Goal: Information Seeking & Learning: Obtain resource

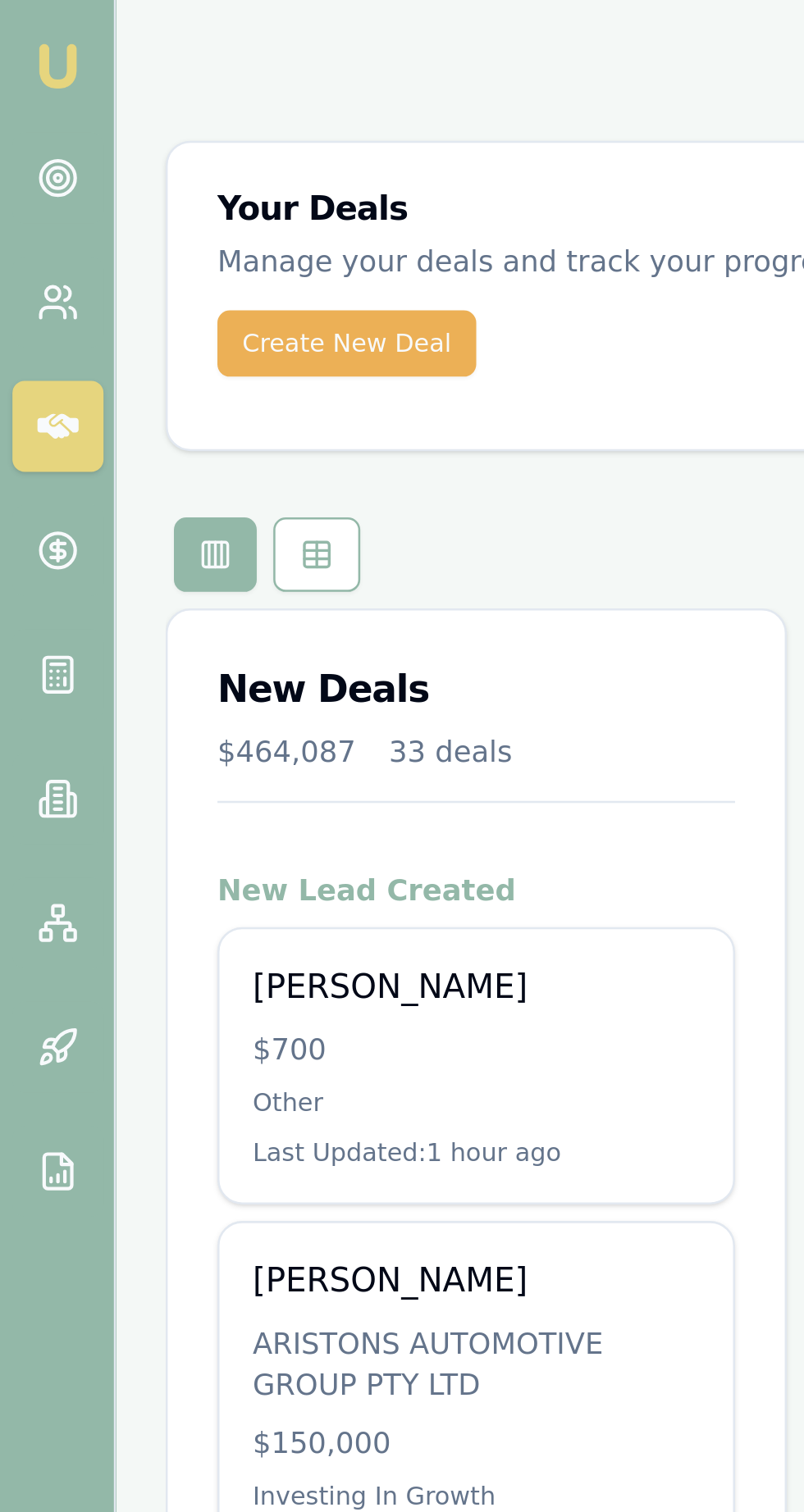
click at [22, 315] on icon at bounding box center [22, 315] width 3 height 0
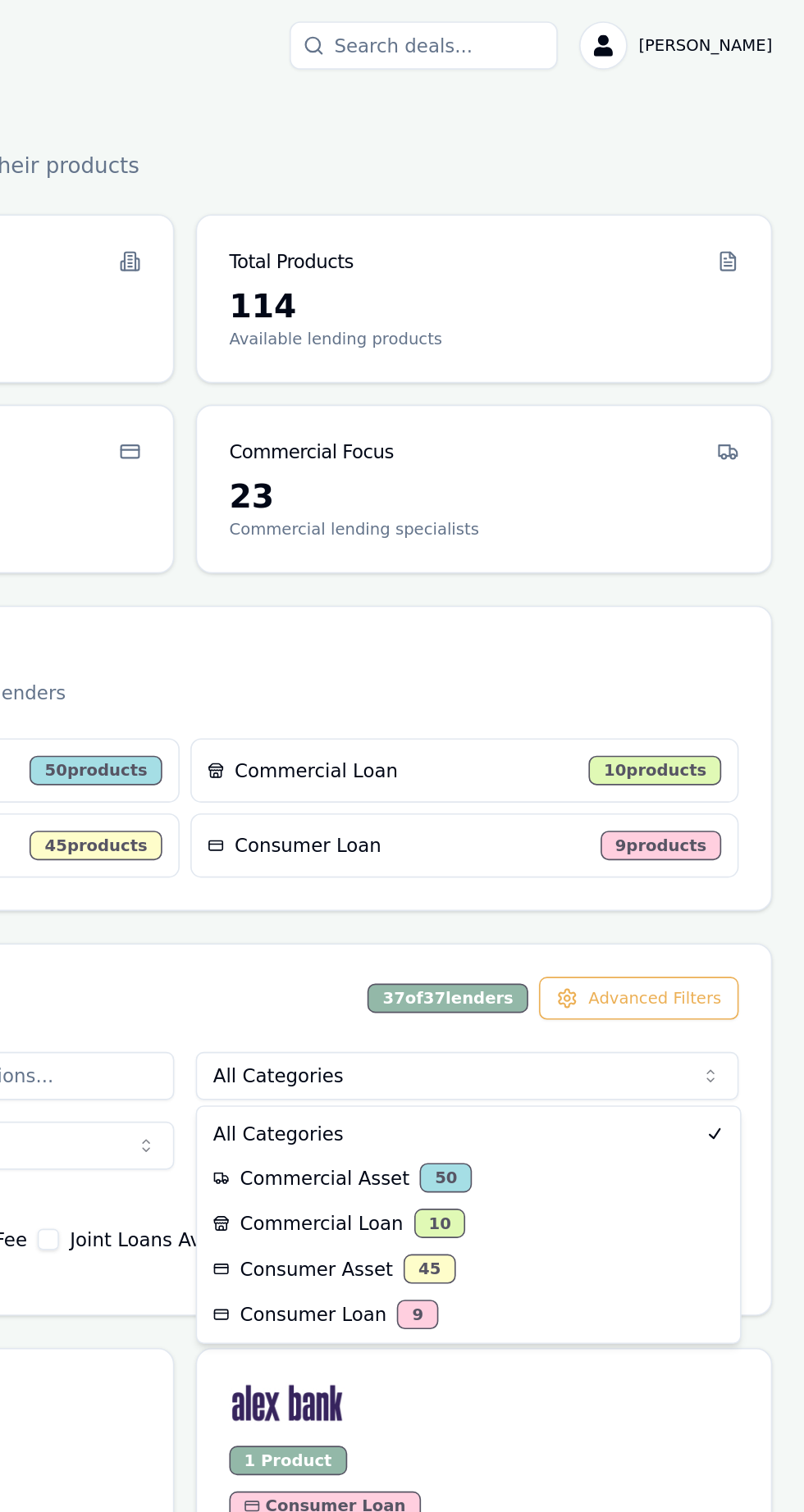
click at [509, 662] on html "Emu Broker [PERSON_NAME] Toggle Menu Lenders Directory Browse our directory of …" at bounding box center [402, 756] width 804 height 1512
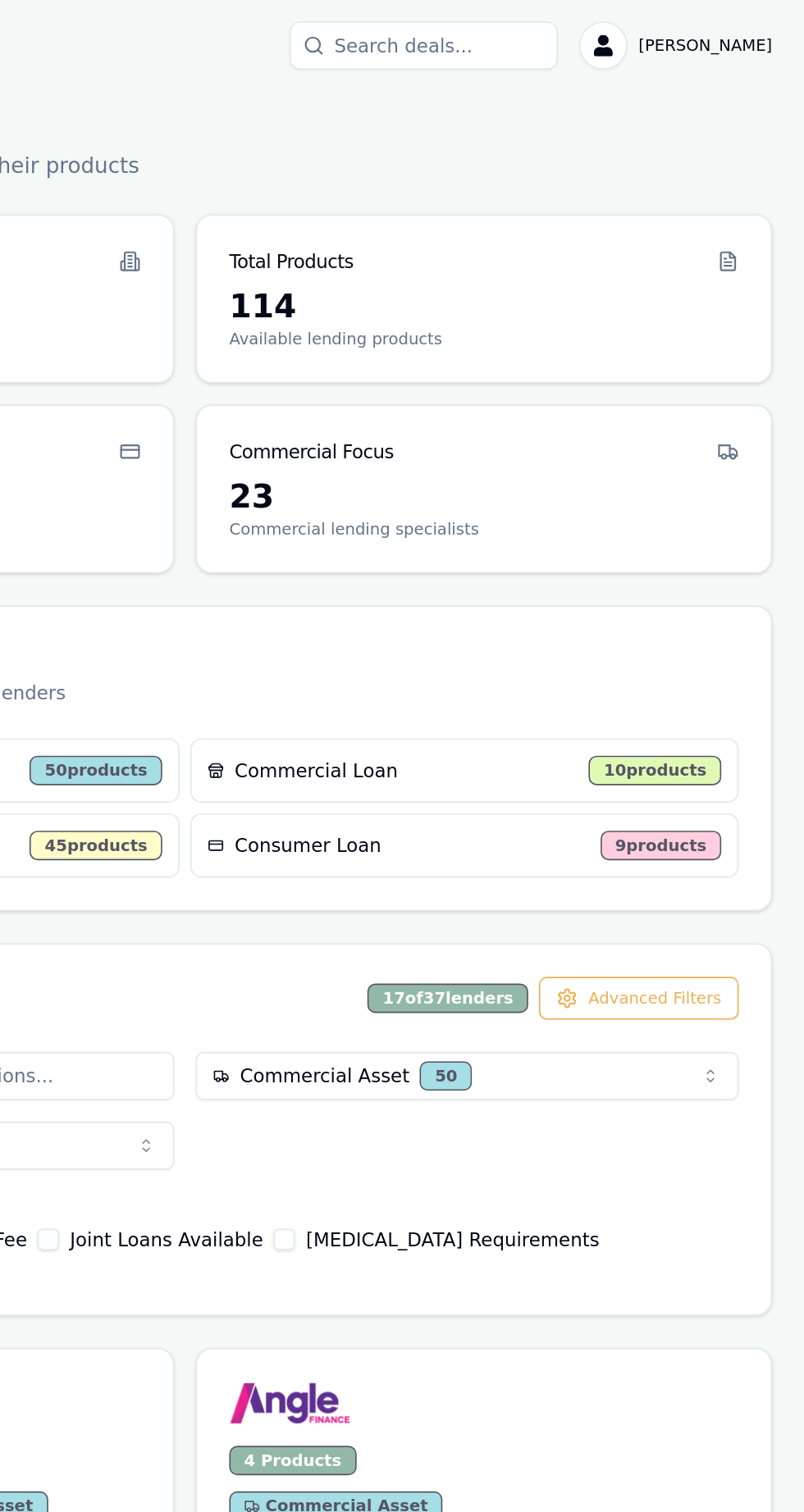
click at [484, 719] on div "Commercial Asset 50 Name A-Z Quick Filters No Application Fee No Monthly Fee Jo…" at bounding box center [424, 724] width 717 height 161
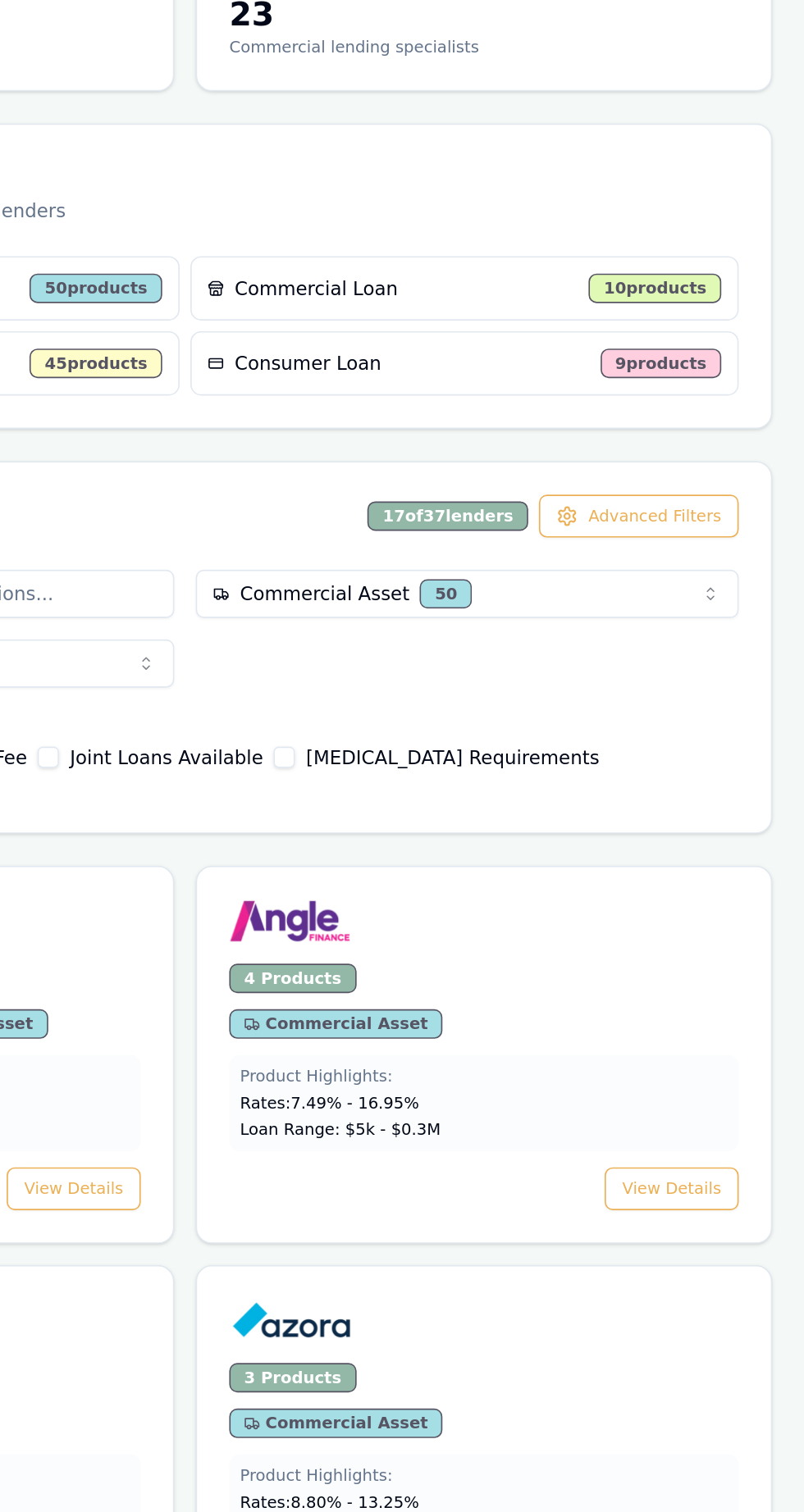
click at [476, 846] on img at bounding box center [490, 859] width 75 height 26
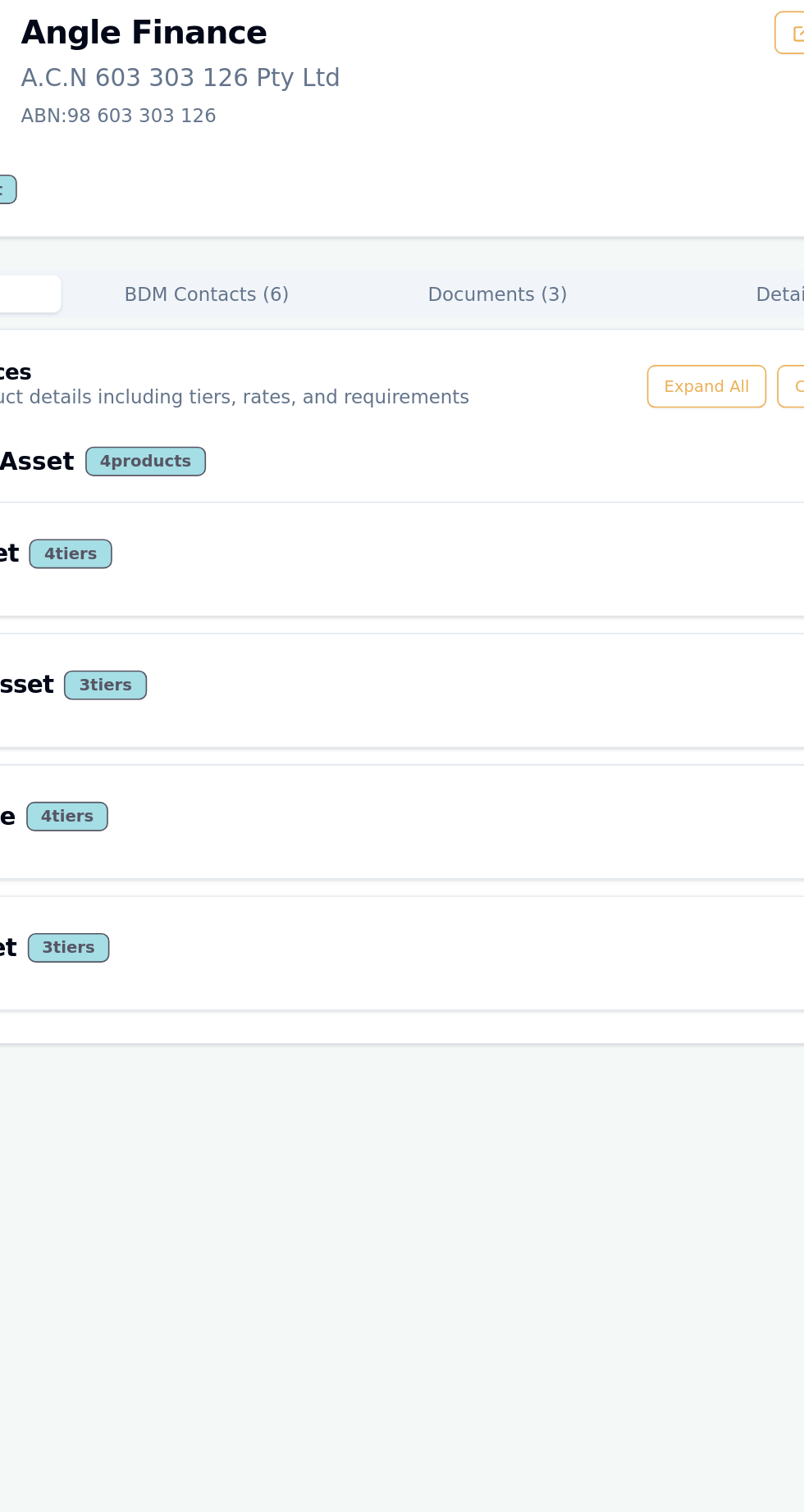
click at [509, 292] on button "Documents ( 3 )" at bounding box center [514, 295] width 178 height 23
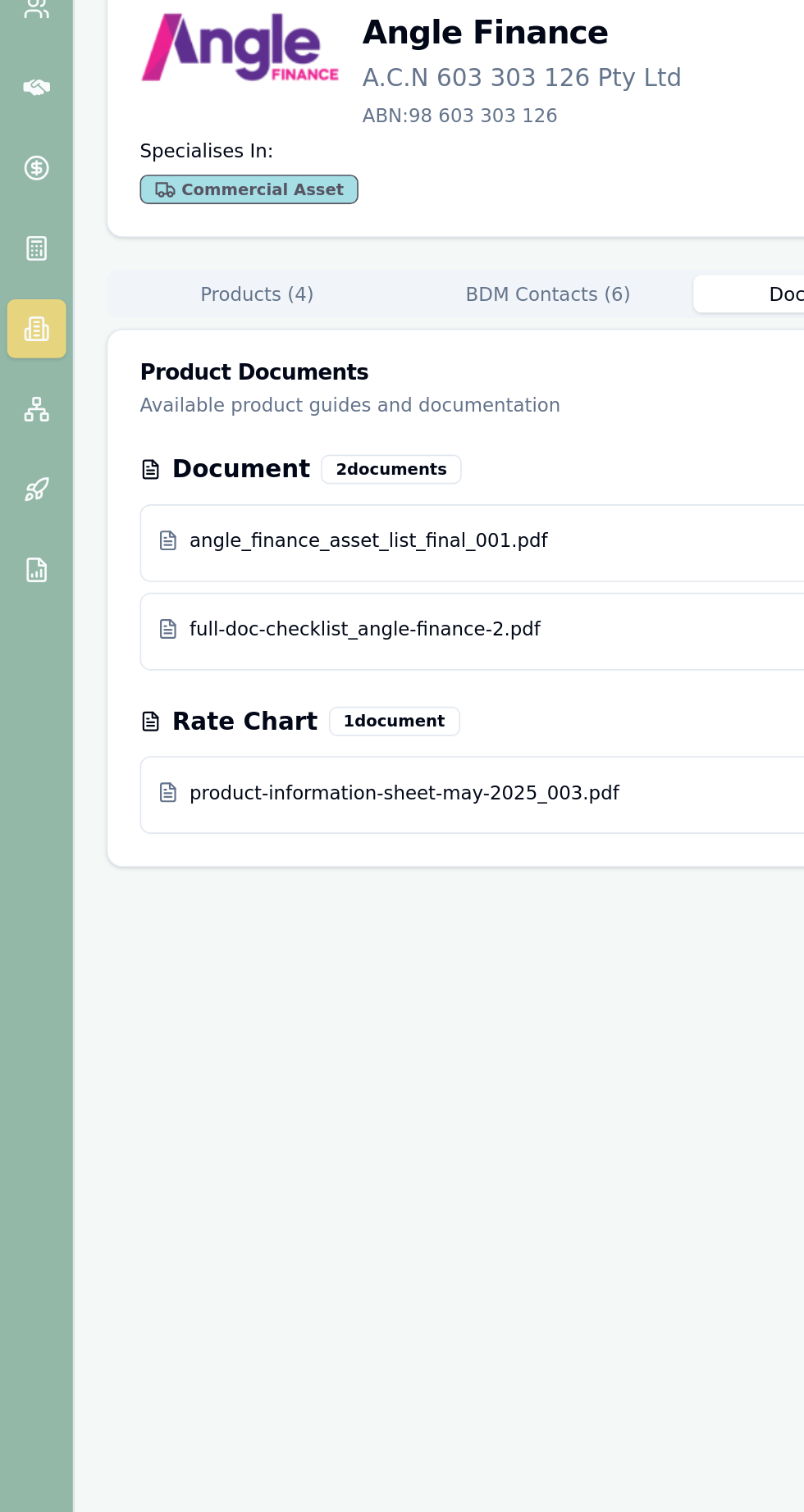
click at [171, 597] on span "product-information-sheet-may-2025_003.pdf" at bounding box center [249, 601] width 264 height 17
click at [22, 319] on icon at bounding box center [22, 319] width 3 height 0
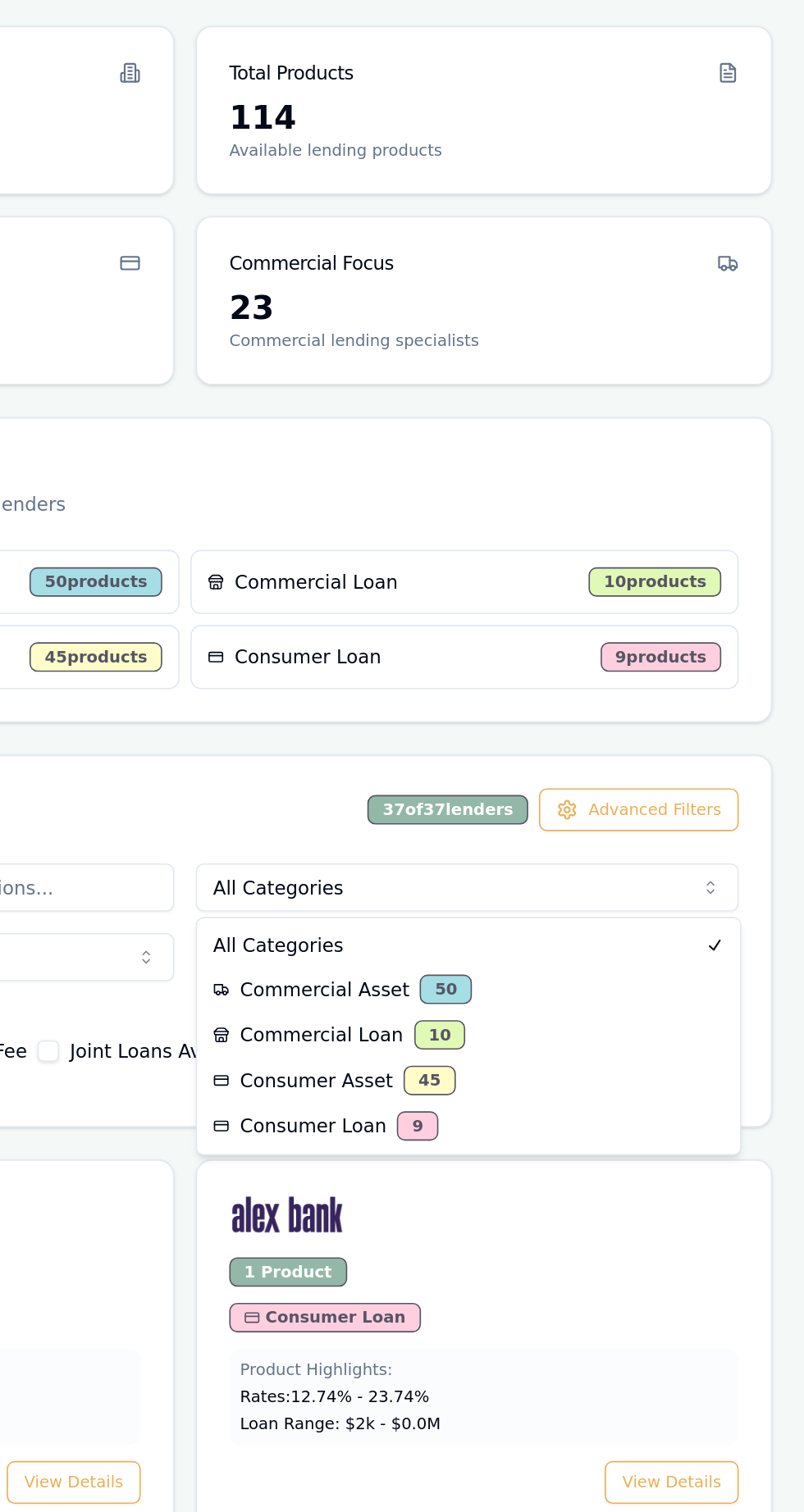
click at [490, 666] on html "Emu Broker [PERSON_NAME] Toggle Menu Lenders Directory Browse our directory of …" at bounding box center [402, 756] width 804 height 1512
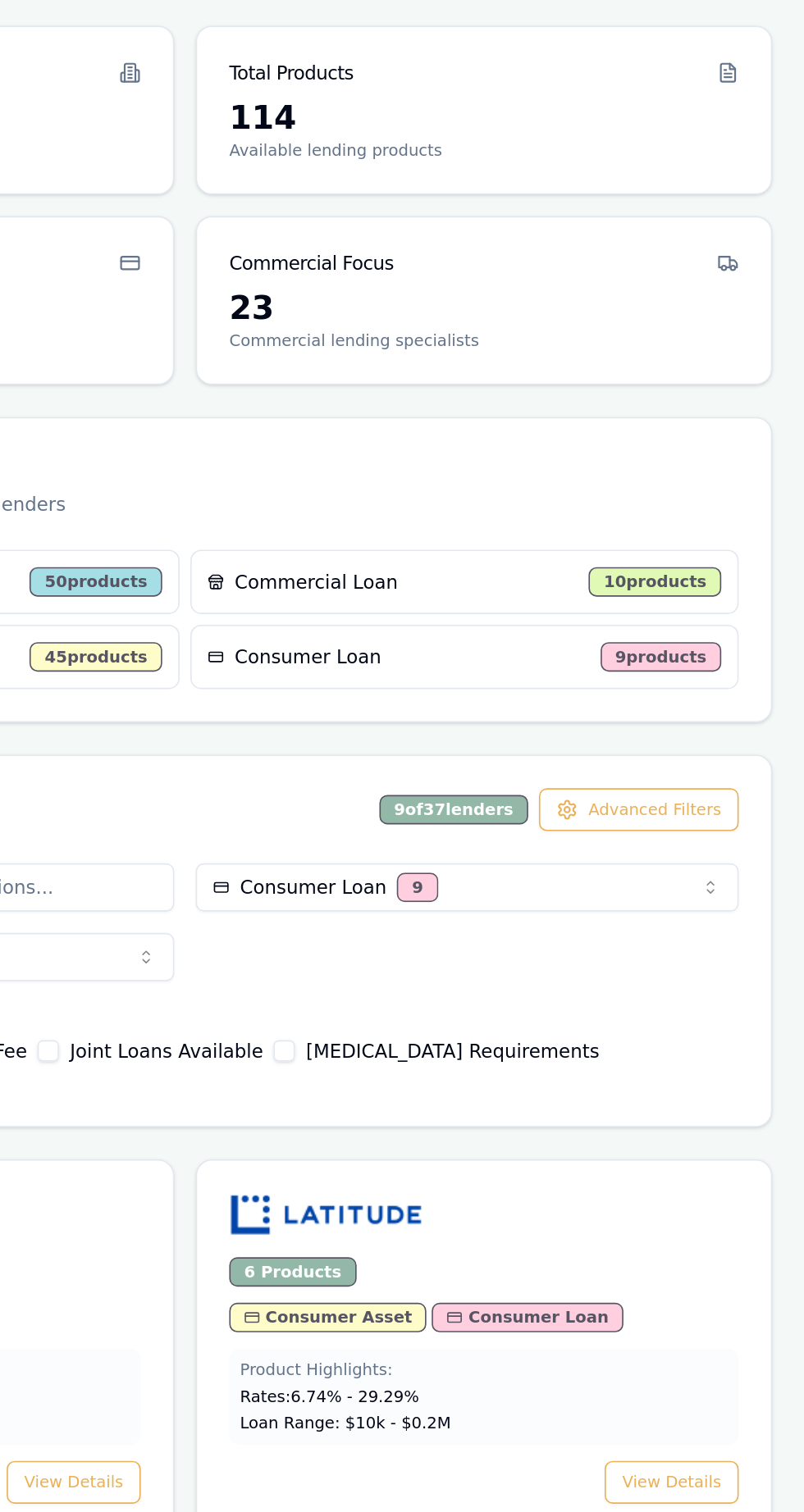
click at [480, 799] on div "Lenders Directory Browse our directory of lenders and their products Total Lend…" at bounding box center [424, 1045] width 719 height 1978
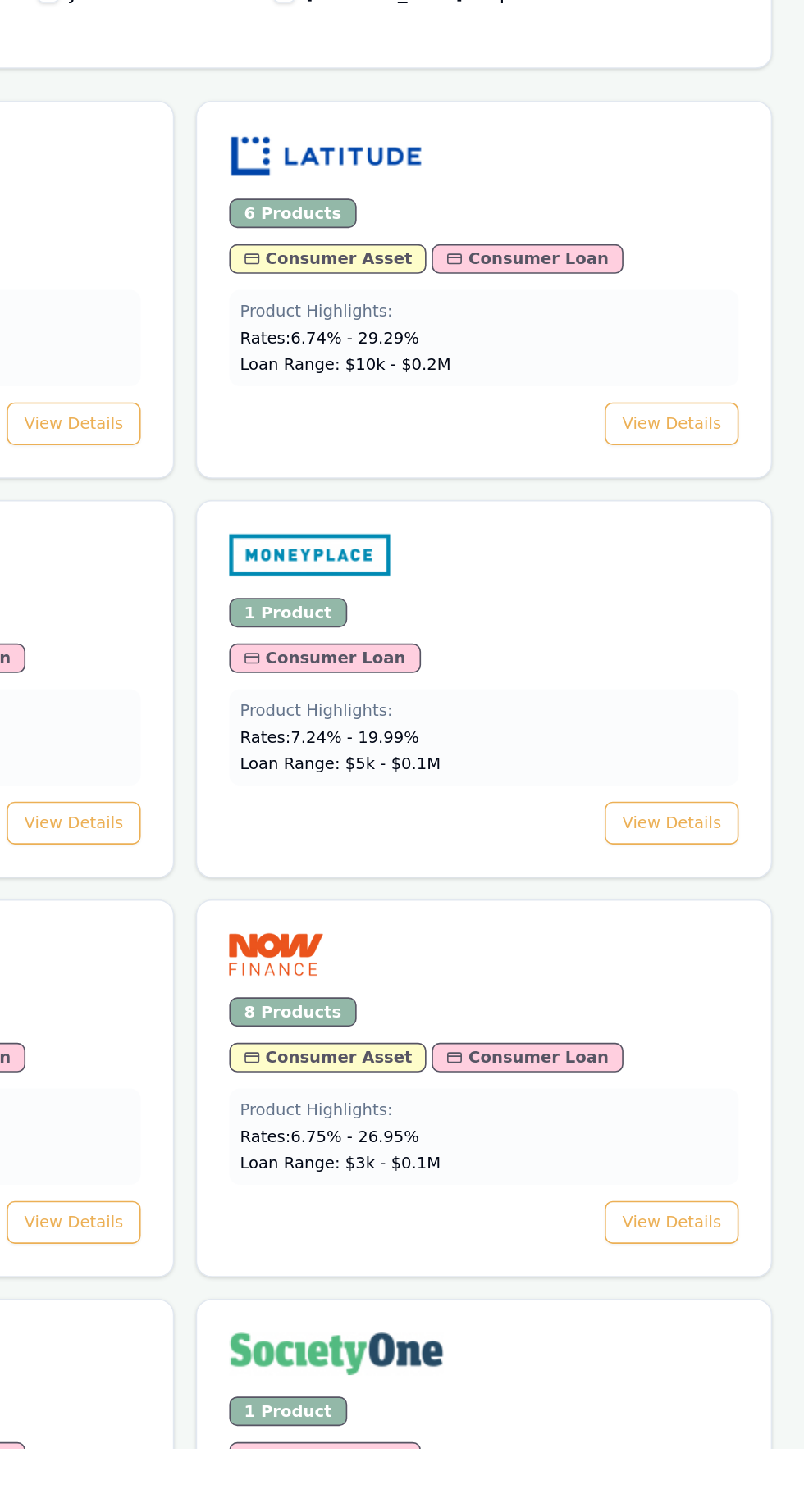
scroll to position [137, 0]
click at [465, 1196] on img at bounding box center [481, 1209] width 57 height 26
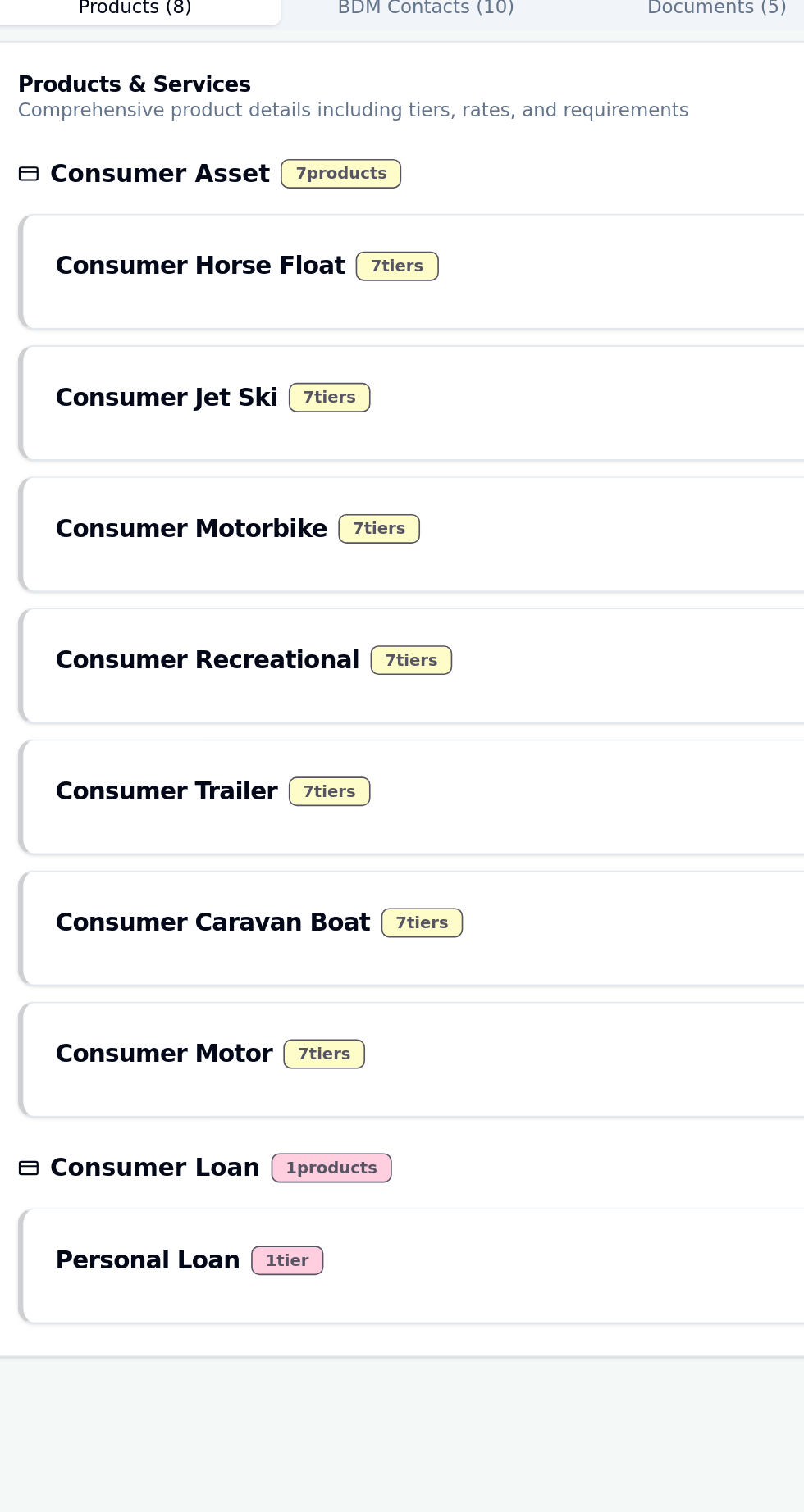
scroll to position [70, 0]
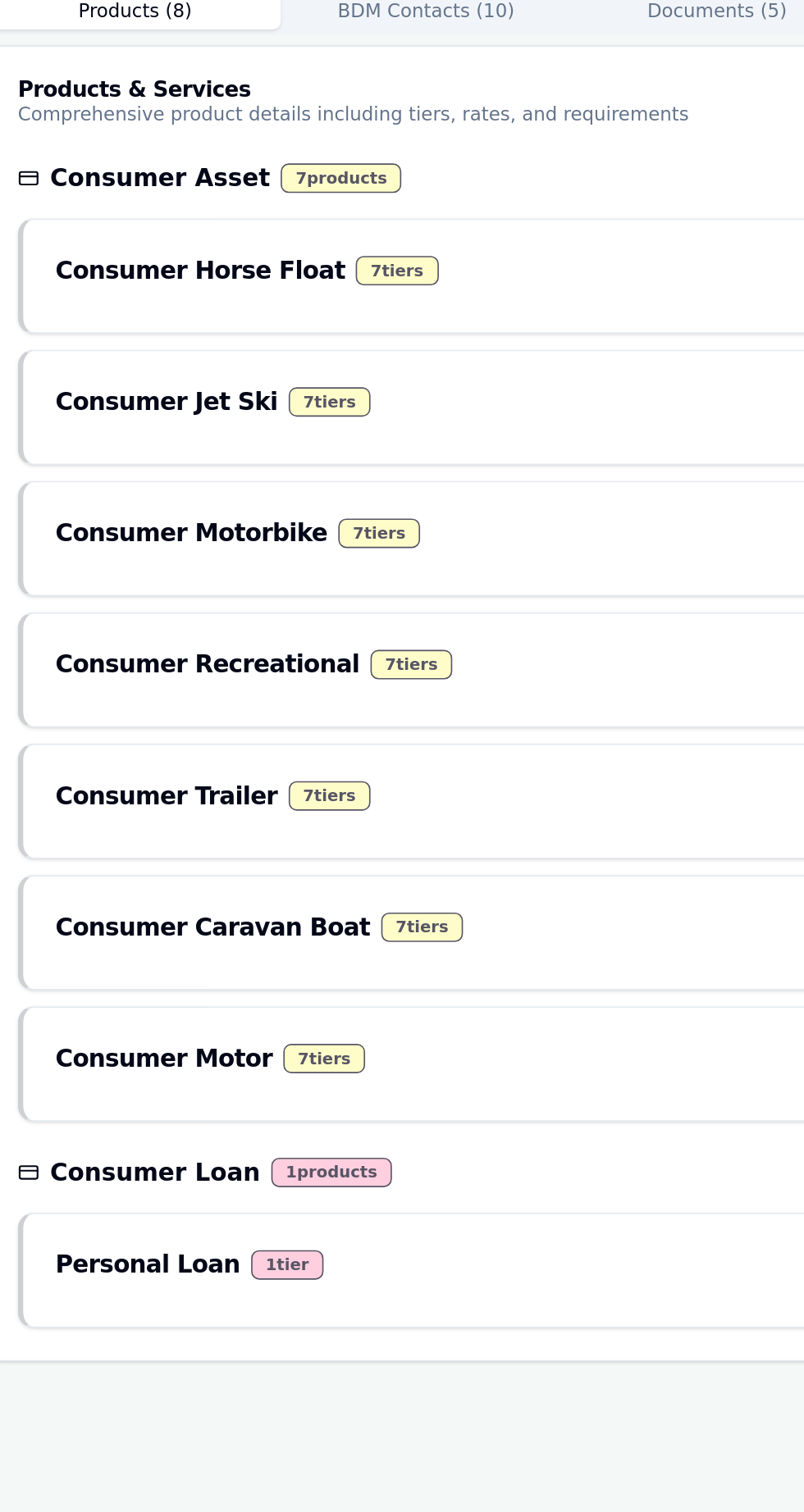
click at [138, 764] on h3 "Consumer Trailer" at bounding box center [178, 776] width 136 height 23
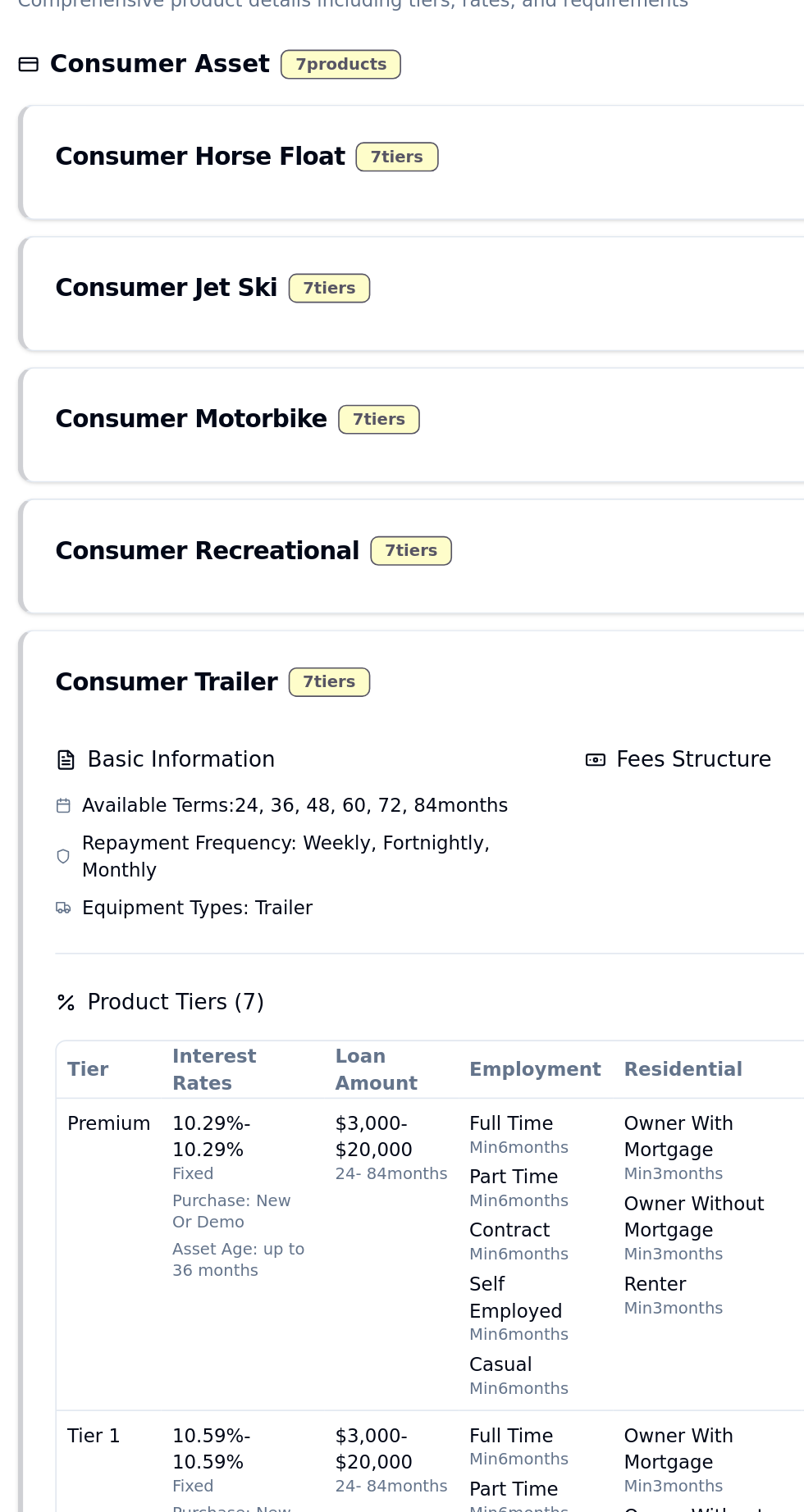
click at [122, 702] on h3 "Consumer Trailer" at bounding box center [178, 706] width 136 height 23
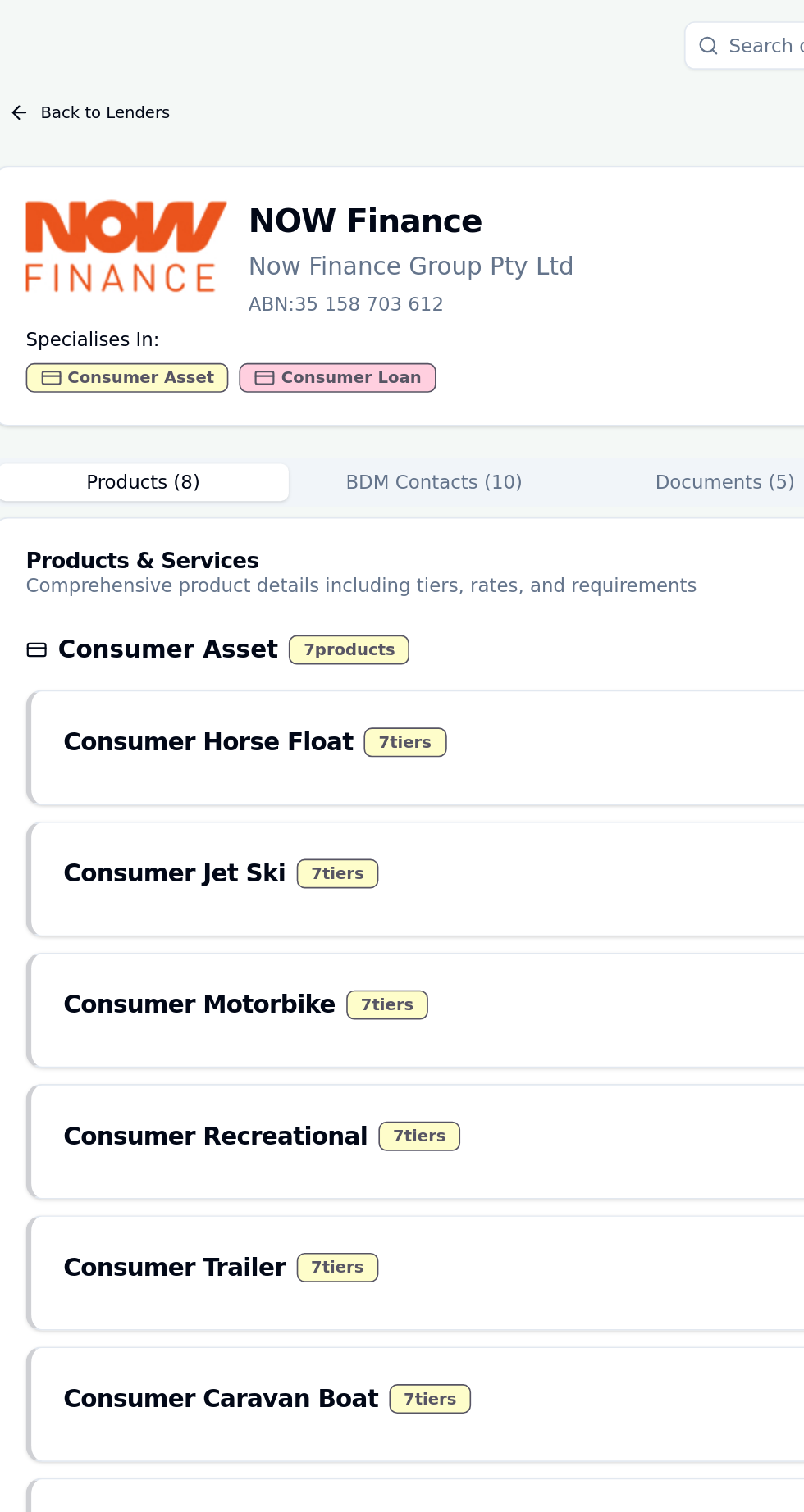
scroll to position [0, 0]
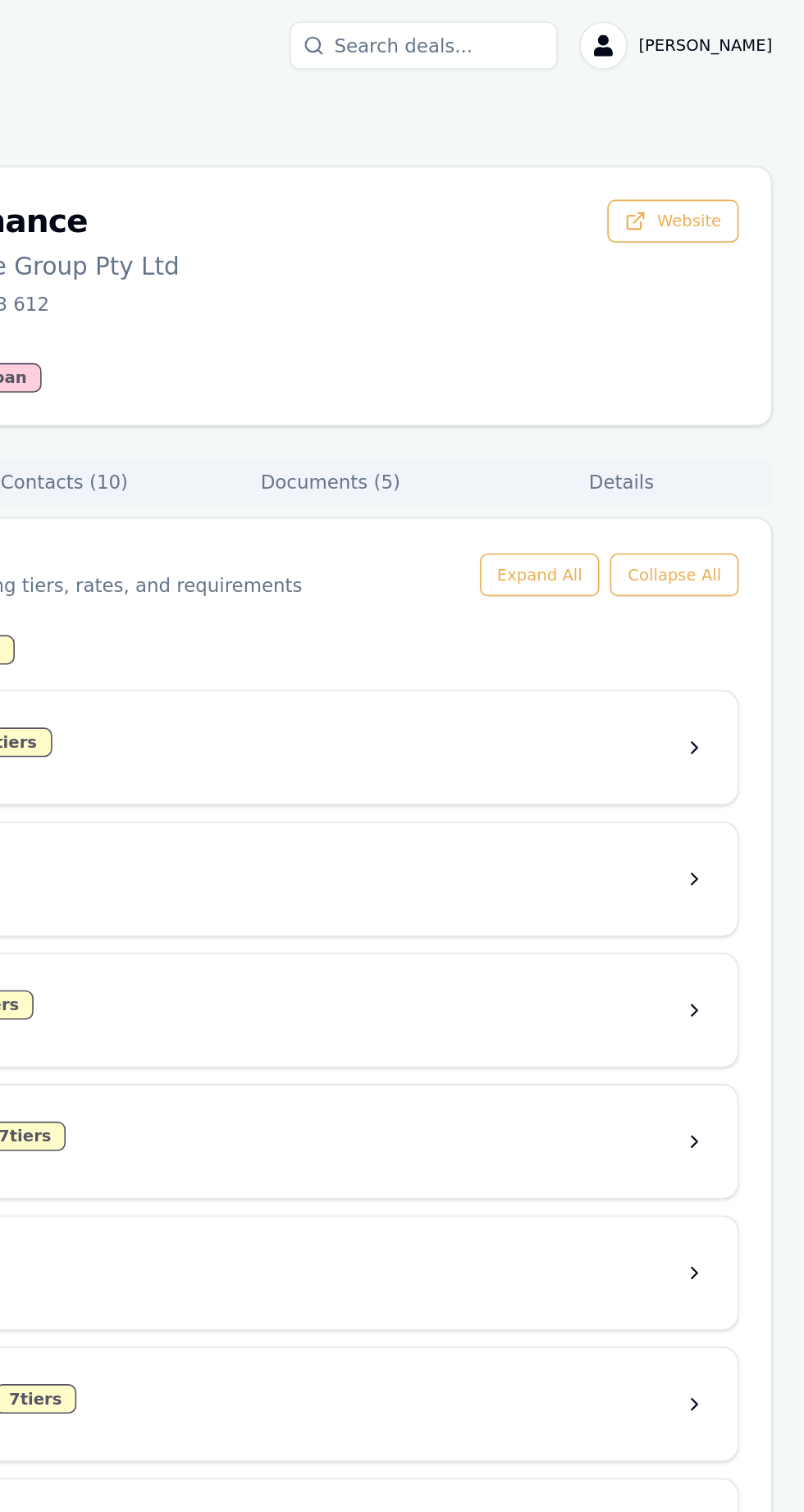
click at [504, 292] on button "Documents ( 5 )" at bounding box center [514, 295] width 178 height 23
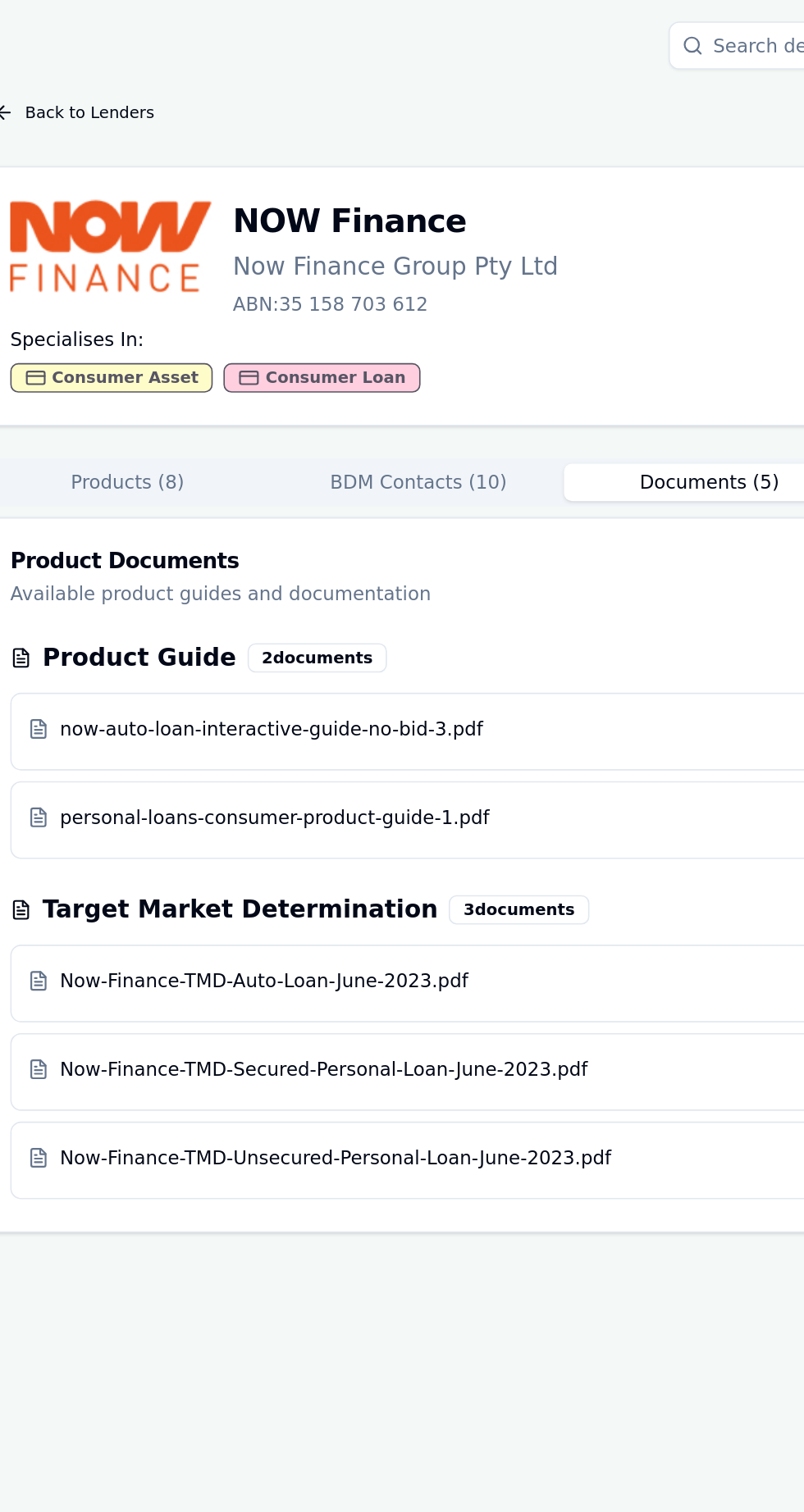
click at [168, 503] on span "personal-loans-consumer-product-guide-1.pdf" at bounding box center [248, 501] width 263 height 17
